Goal: Information Seeking & Learning: Check status

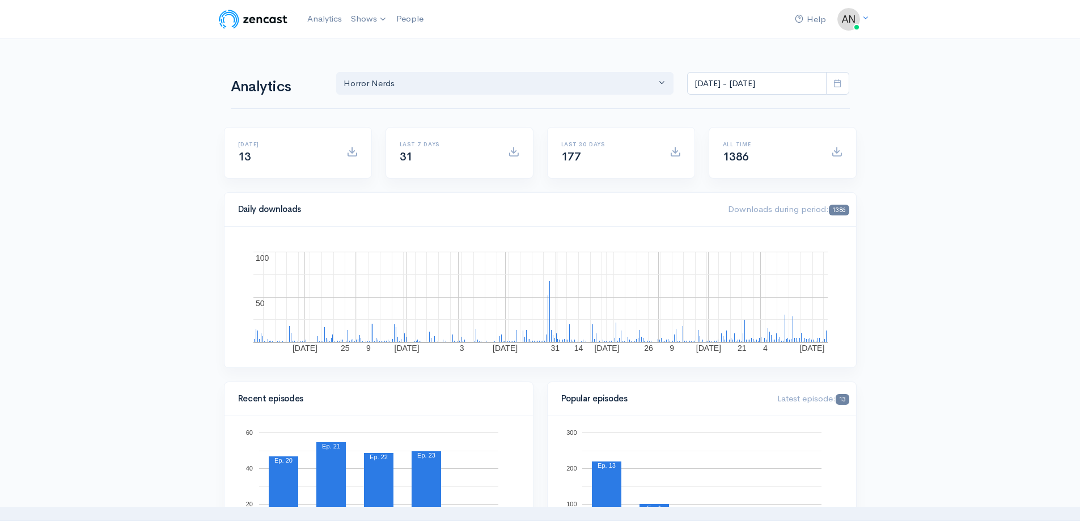
select select "14706"
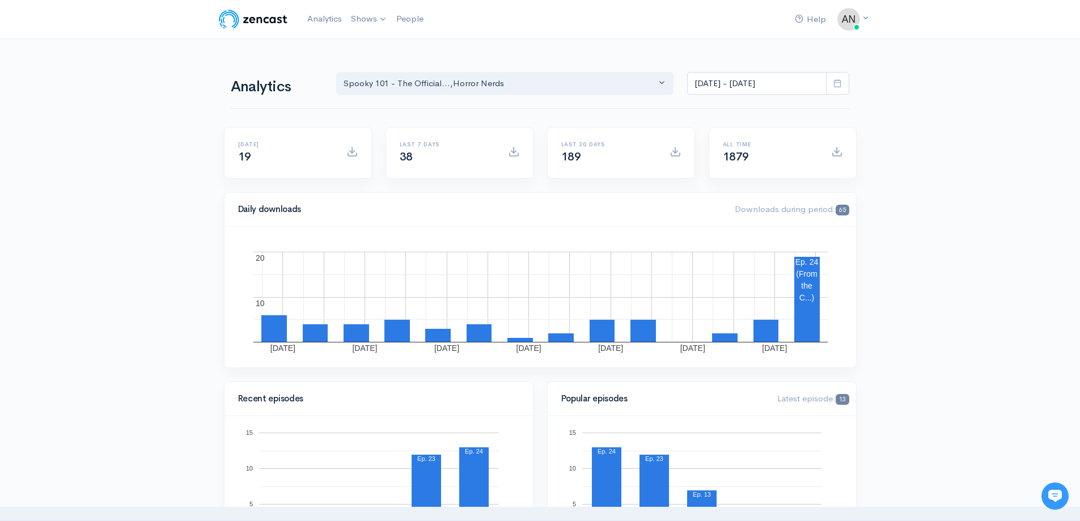
click at [838, 84] on icon at bounding box center [837, 83] width 9 height 9
click at [723, 189] on li "This month" at bounding box center [727, 196] width 79 height 18
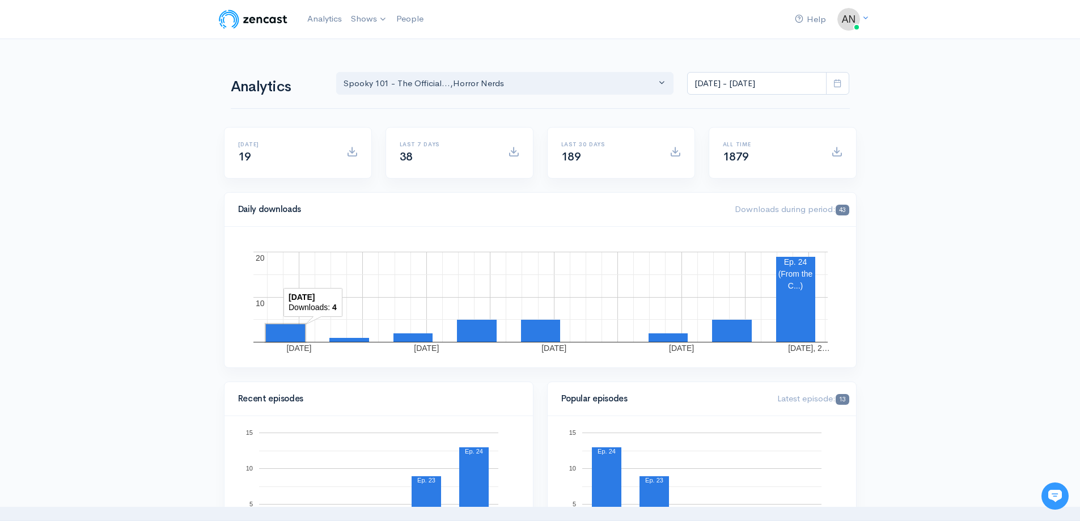
click at [289, 328] on rect "A chart." at bounding box center [285, 333] width 39 height 18
click at [340, 338] on rect "A chart." at bounding box center [349, 340] width 40 height 4
drag, startPoint x: 399, startPoint y: 338, endPoint x: 417, endPoint y: 336, distance: 18.2
click at [417, 336] on rect "A chart." at bounding box center [412, 337] width 39 height 9
click at [483, 335] on rect "A chart." at bounding box center [477, 331] width 40 height 22
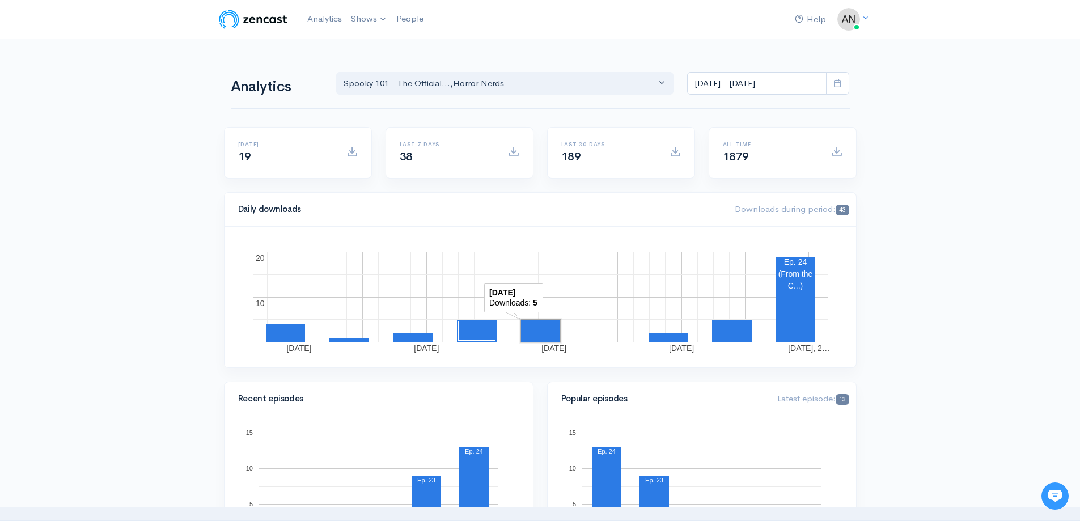
click at [549, 330] on rect "A chart." at bounding box center [540, 331] width 39 height 22
click at [688, 338] on rect "A chart." at bounding box center [540, 297] width 574 height 91
click at [675, 336] on rect "A chart." at bounding box center [667, 337] width 39 height 9
click at [727, 333] on rect "A chart." at bounding box center [732, 331] width 40 height 22
click at [835, 80] on icon at bounding box center [837, 83] width 9 height 9
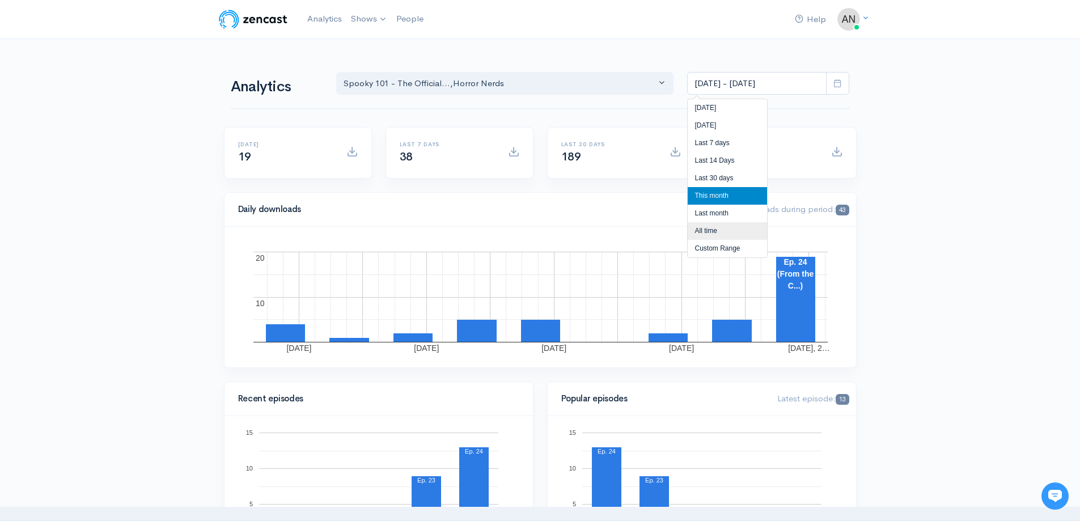
click at [723, 233] on li "All time" at bounding box center [727, 231] width 79 height 18
type input "[DATE] - [DATE]"
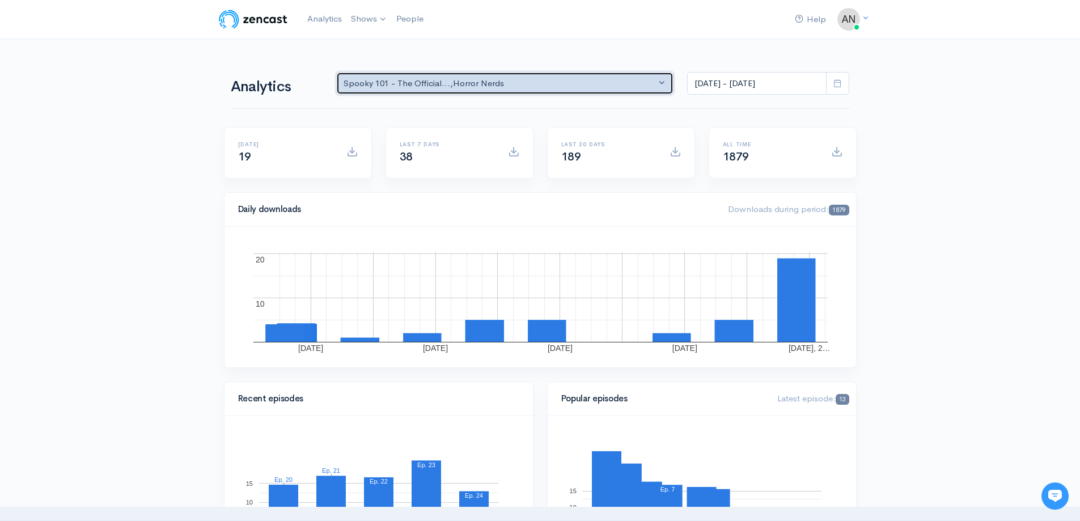
click at [510, 87] on div "Spooky 101 - The Official... , Horror Nerds" at bounding box center [499, 83] width 313 height 13
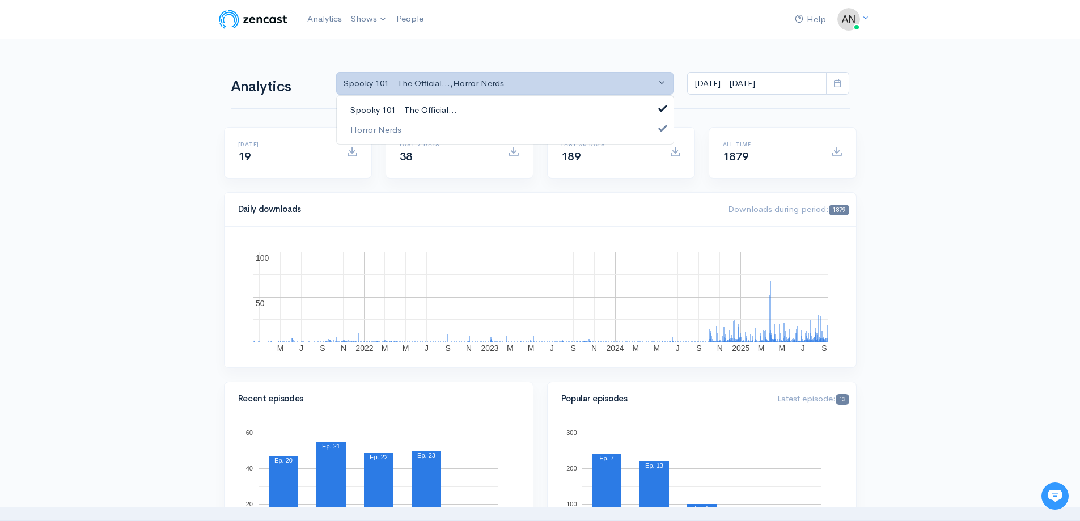
click at [476, 110] on link "Spooky 101 - The Official..." at bounding box center [505, 110] width 337 height 20
select select "14706"
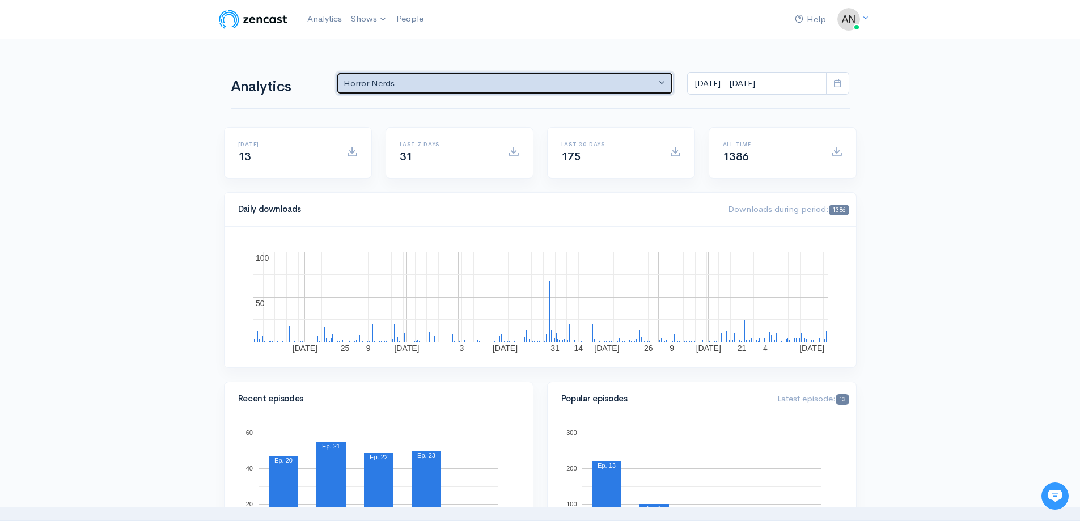
click at [580, 91] on button "Horror Nerds" at bounding box center [505, 83] width 338 height 23
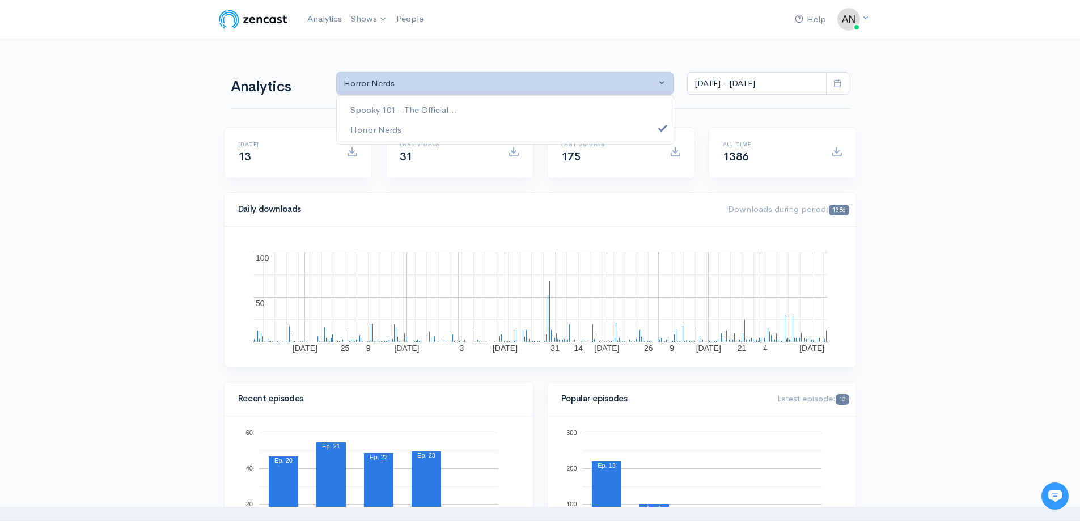
click at [837, 83] on icon at bounding box center [837, 83] width 9 height 9
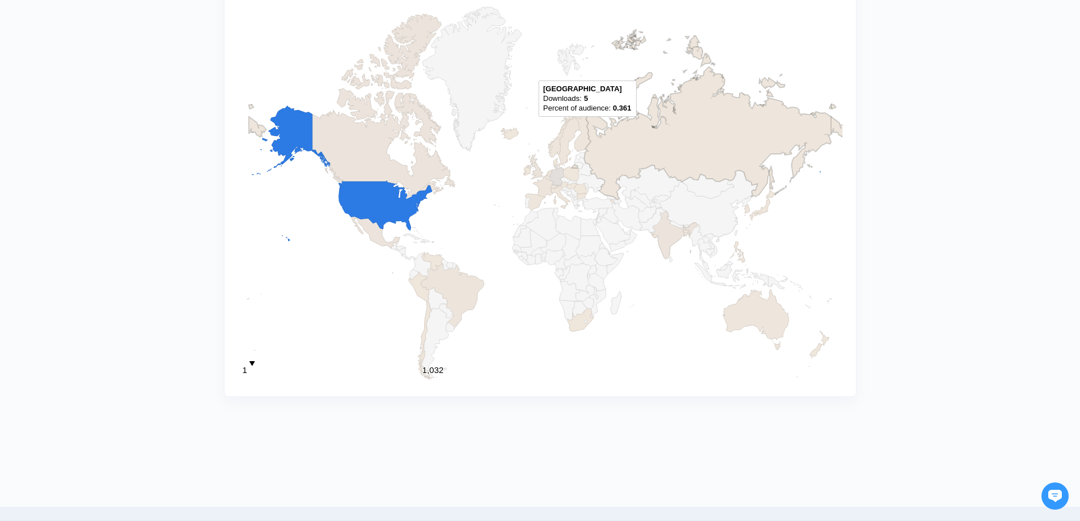
scroll to position [1142, 0]
